Goal: Task Accomplishment & Management: Complete application form

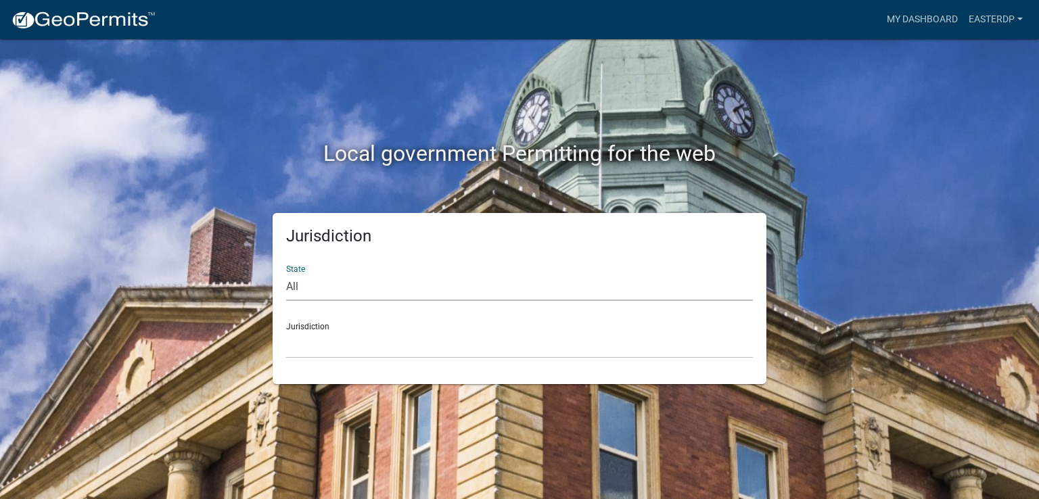
click at [307, 288] on select "All [US_STATE] [US_STATE] [US_STATE] [US_STATE] [US_STATE] [US_STATE] [US_STATE…" at bounding box center [519, 287] width 467 height 28
select select "[US_STATE]"
click at [286, 273] on select "All [US_STATE] [US_STATE] [US_STATE] [US_STATE] [US_STATE] [US_STATE] [US_STATE…" at bounding box center [519, 287] width 467 height 28
click at [322, 337] on select "[GEOGRAPHIC_DATA], [US_STATE][PERSON_NAME][GEOGRAPHIC_DATA], [US_STATE][PERSON_…" at bounding box center [519, 345] width 467 height 28
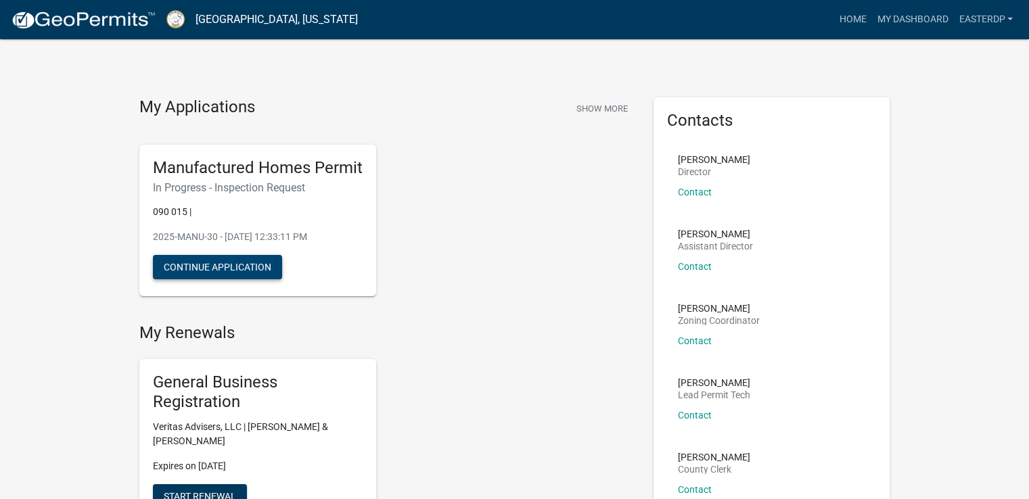
click at [243, 266] on button "Continue Application" at bounding box center [217, 267] width 129 height 24
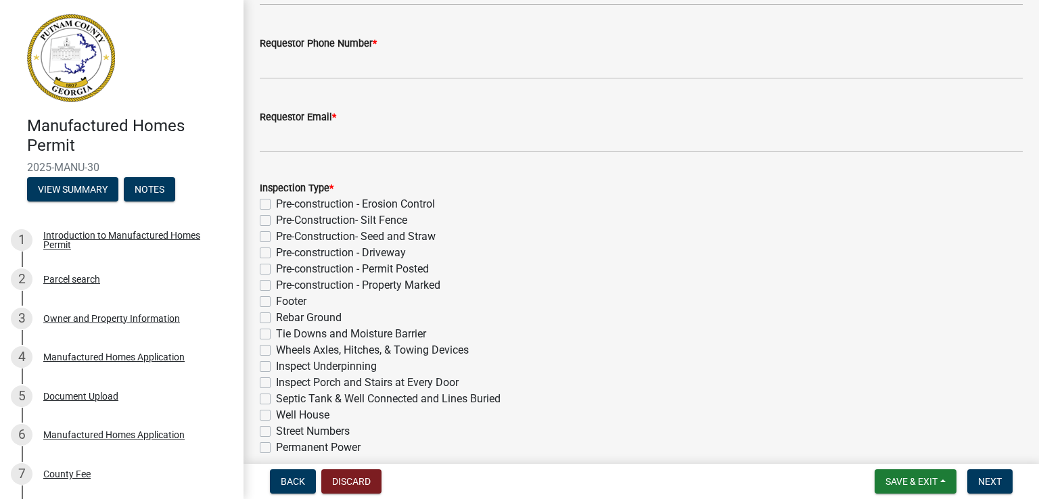
scroll to position [140, 0]
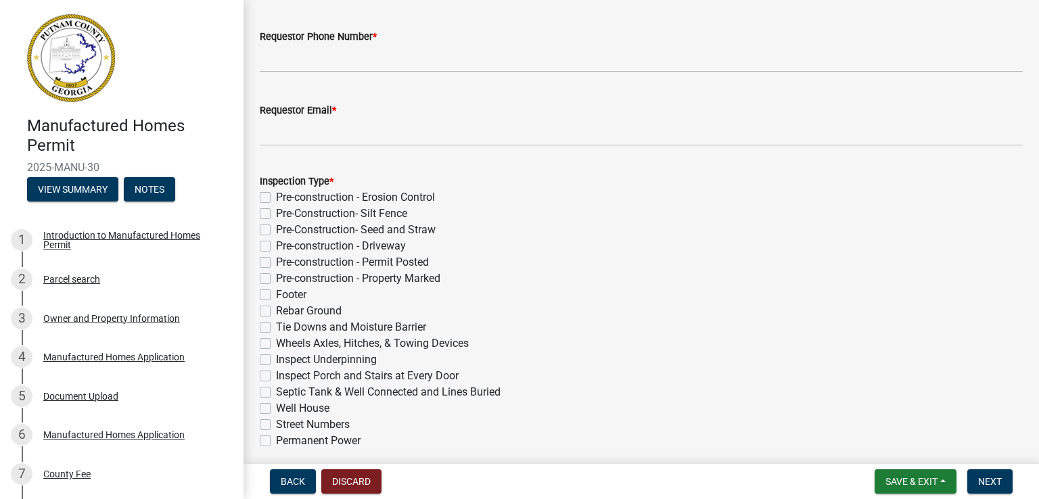
click at [276, 363] on label "Inspect Underpinning" at bounding box center [326, 360] width 101 height 16
click at [276, 361] on input "Inspect Underpinning" at bounding box center [280, 356] width 9 height 9
checkbox input "true"
checkbox input "false"
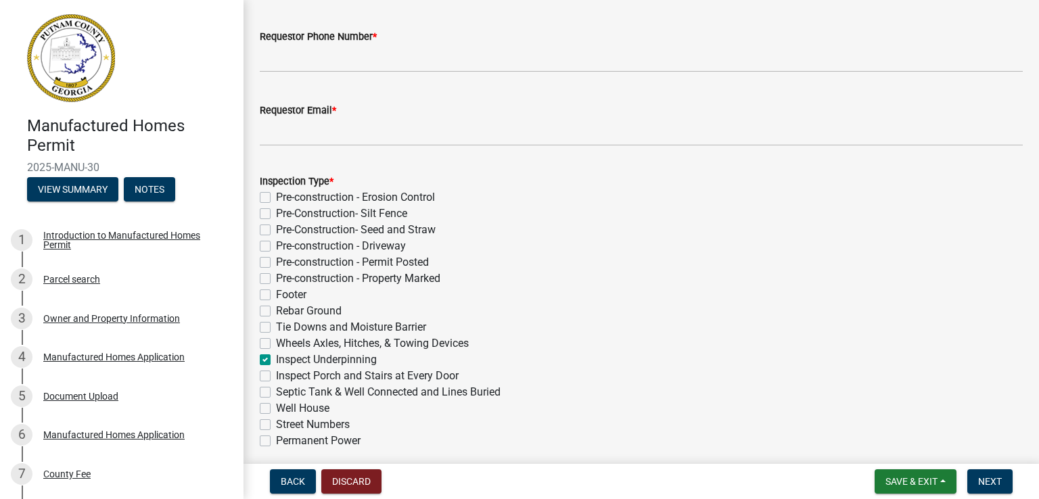
checkbox input "false"
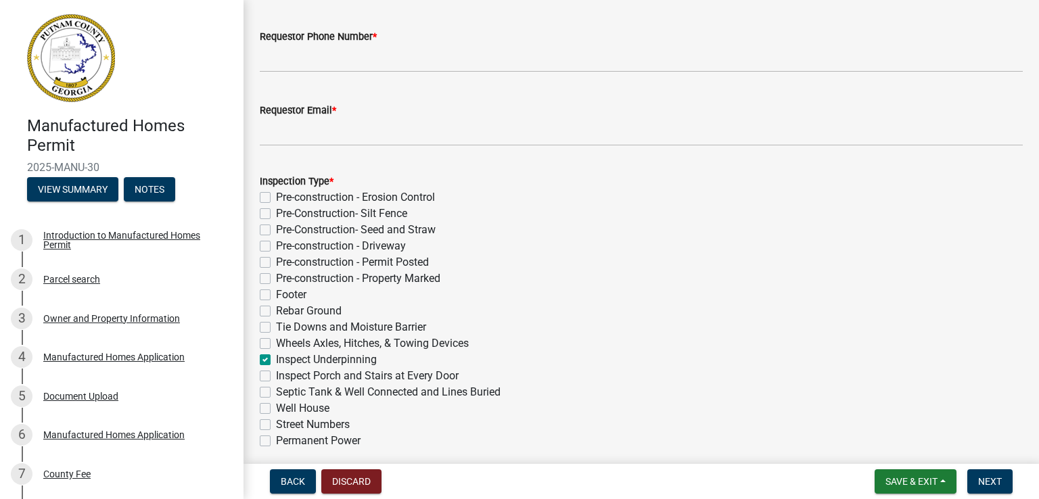
checkbox input "false"
checkbox input "true"
checkbox input "false"
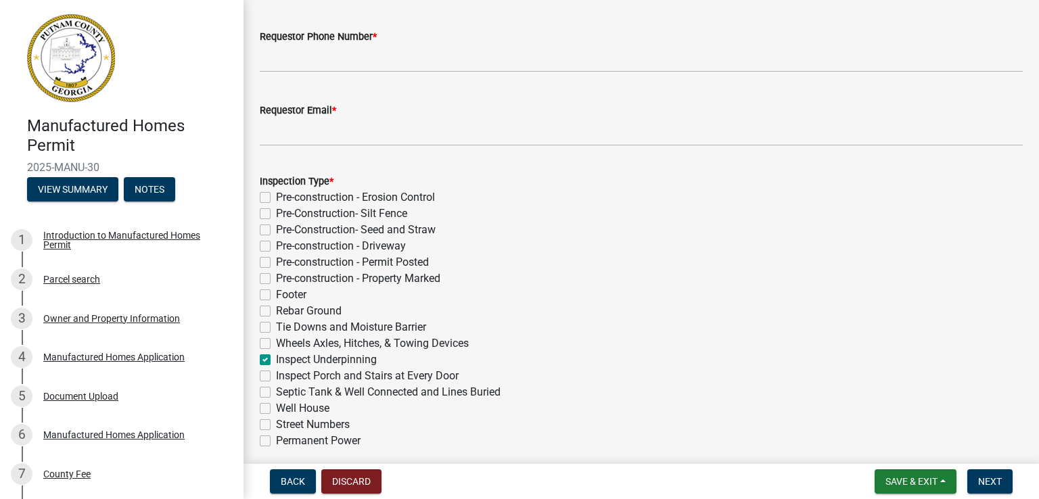
checkbox input "false"
click at [934, 482] on span "Save & Exit" at bounding box center [912, 481] width 52 height 11
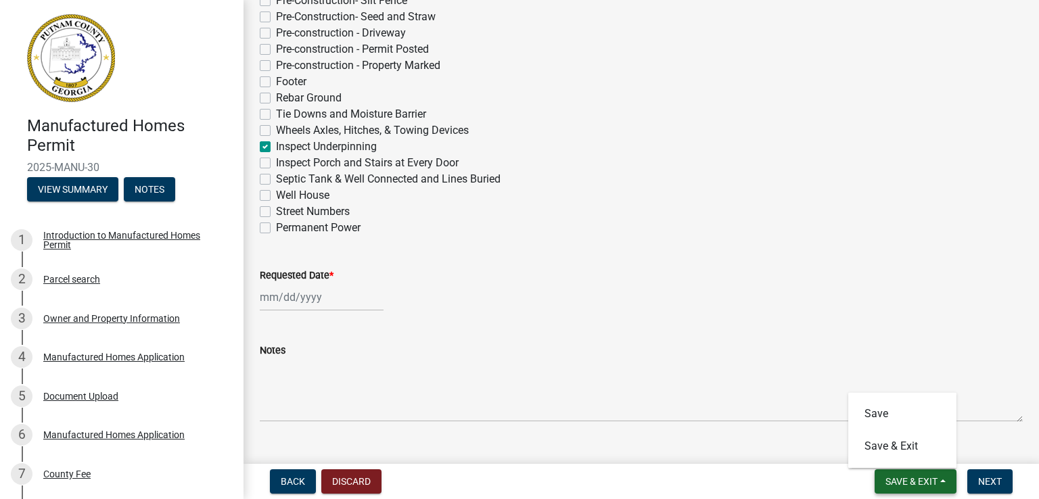
scroll to position [357, 0]
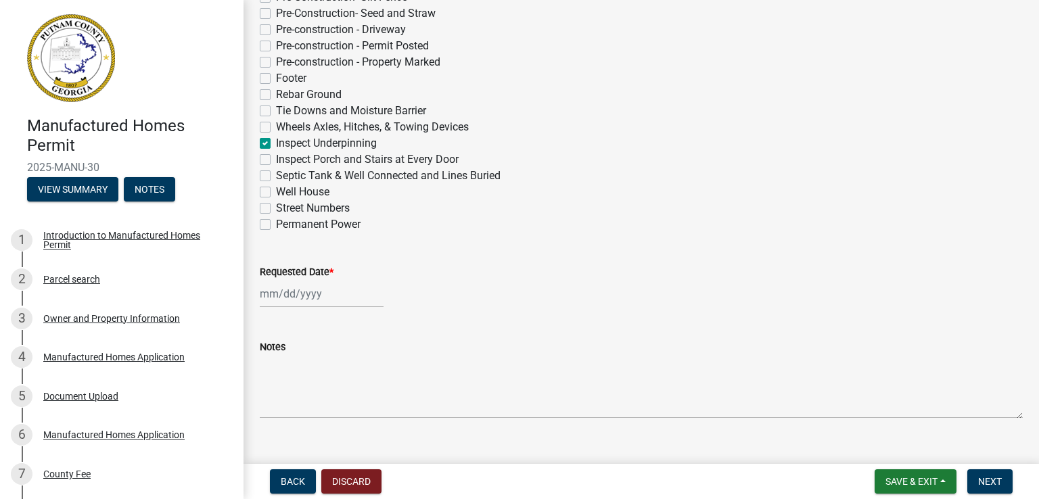
click at [262, 293] on div at bounding box center [322, 294] width 124 height 28
select select "9"
select select "2025"
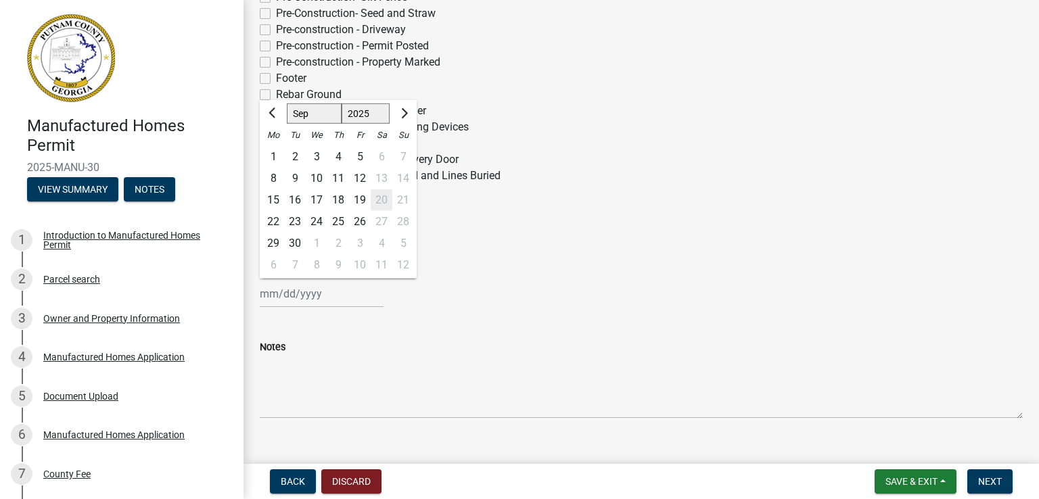
click at [297, 223] on div "23" at bounding box center [295, 222] width 22 height 22
type input "[DATE]"
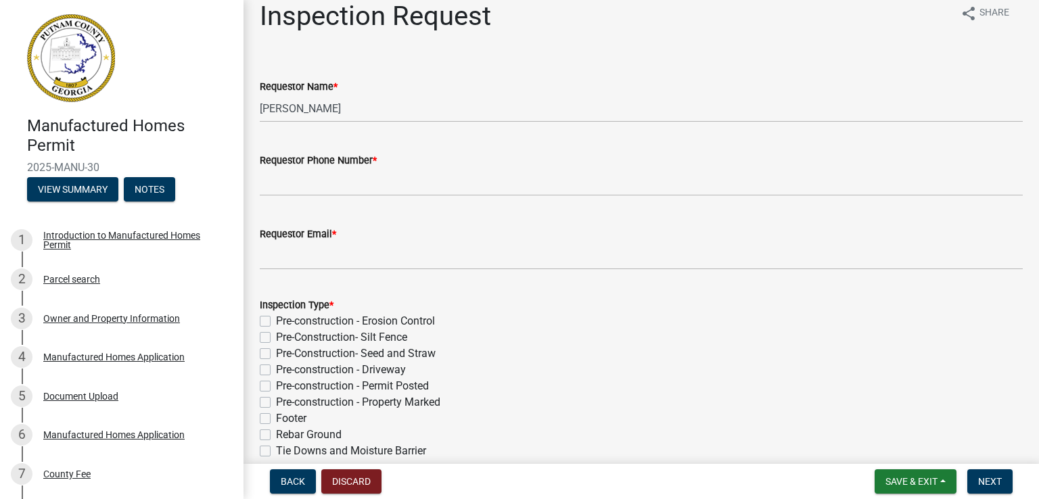
scroll to position [0, 0]
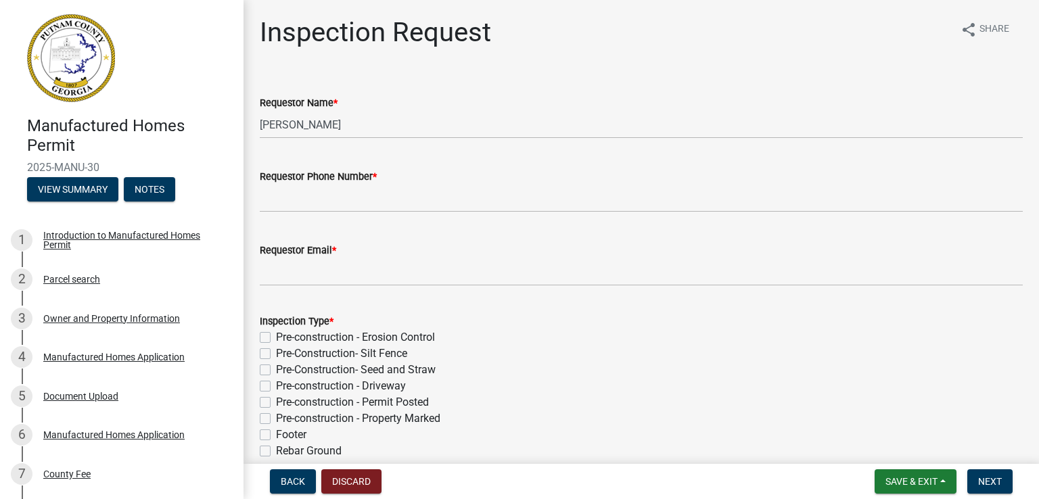
click at [997, 176] on div "Requestor Phone Number *" at bounding box center [641, 176] width 763 height 16
click at [505, 183] on div "Requestor Phone Number *" at bounding box center [641, 176] width 763 height 16
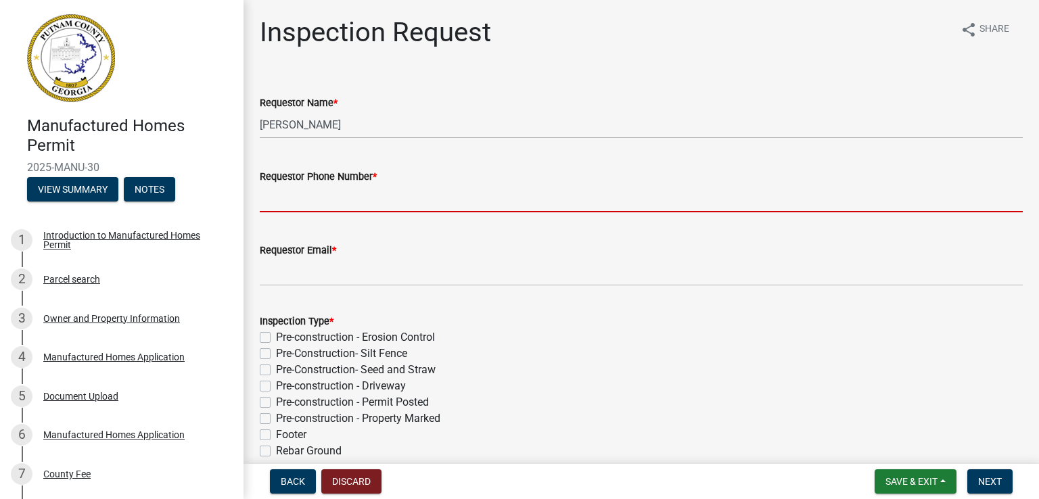
click at [495, 192] on input "Requestor Phone Number *" at bounding box center [641, 199] width 763 height 28
type input "4784566706"
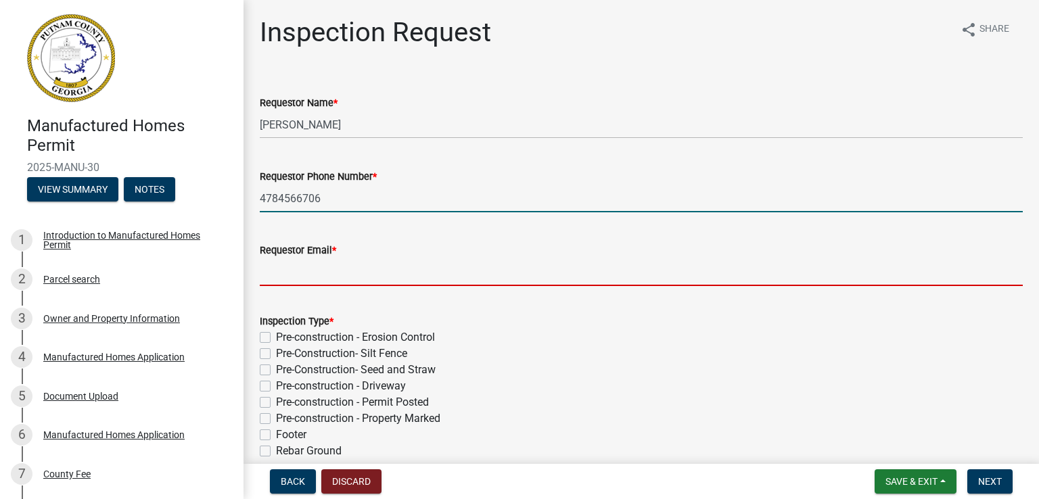
type input "[EMAIL_ADDRESS][DATE][DOMAIN_NAME]"
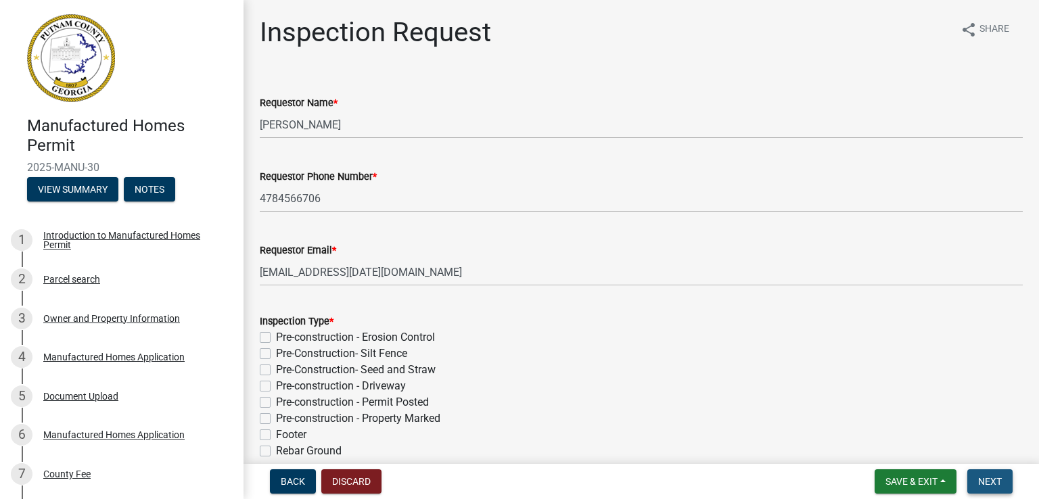
click at [983, 476] on span "Next" at bounding box center [990, 481] width 24 height 11
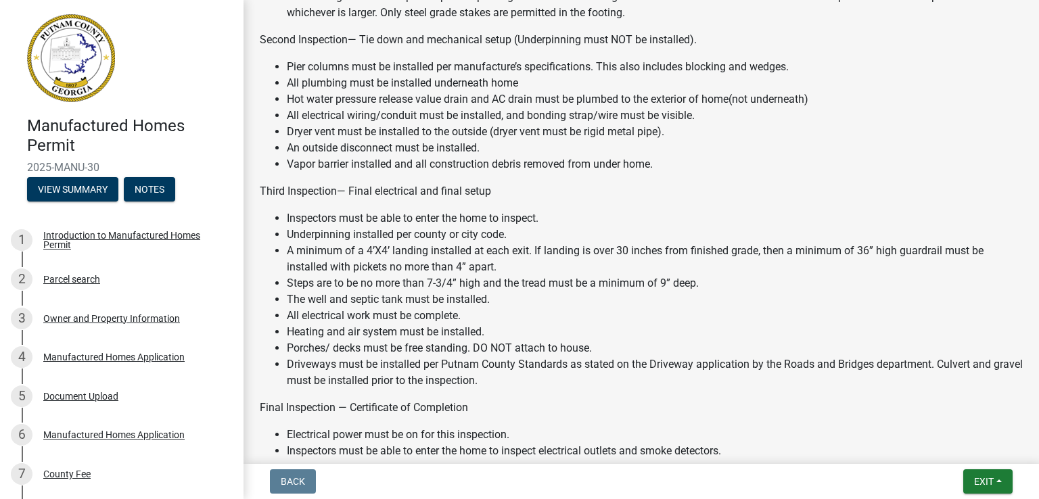
scroll to position [1021, 0]
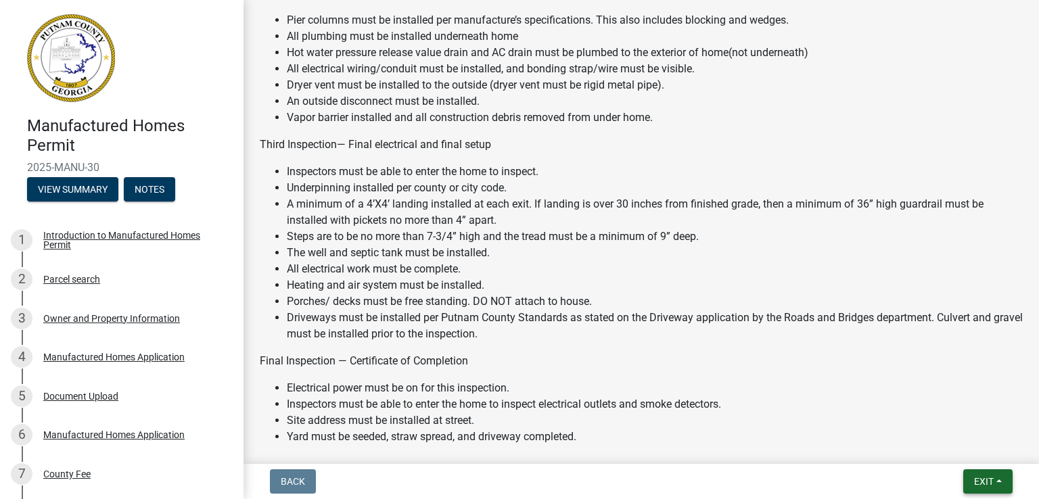
click at [971, 484] on button "Exit" at bounding box center [987, 481] width 49 height 24
click at [957, 449] on button "Save & Exit" at bounding box center [959, 446] width 108 height 32
